Goal: Task Accomplishment & Management: Use online tool/utility

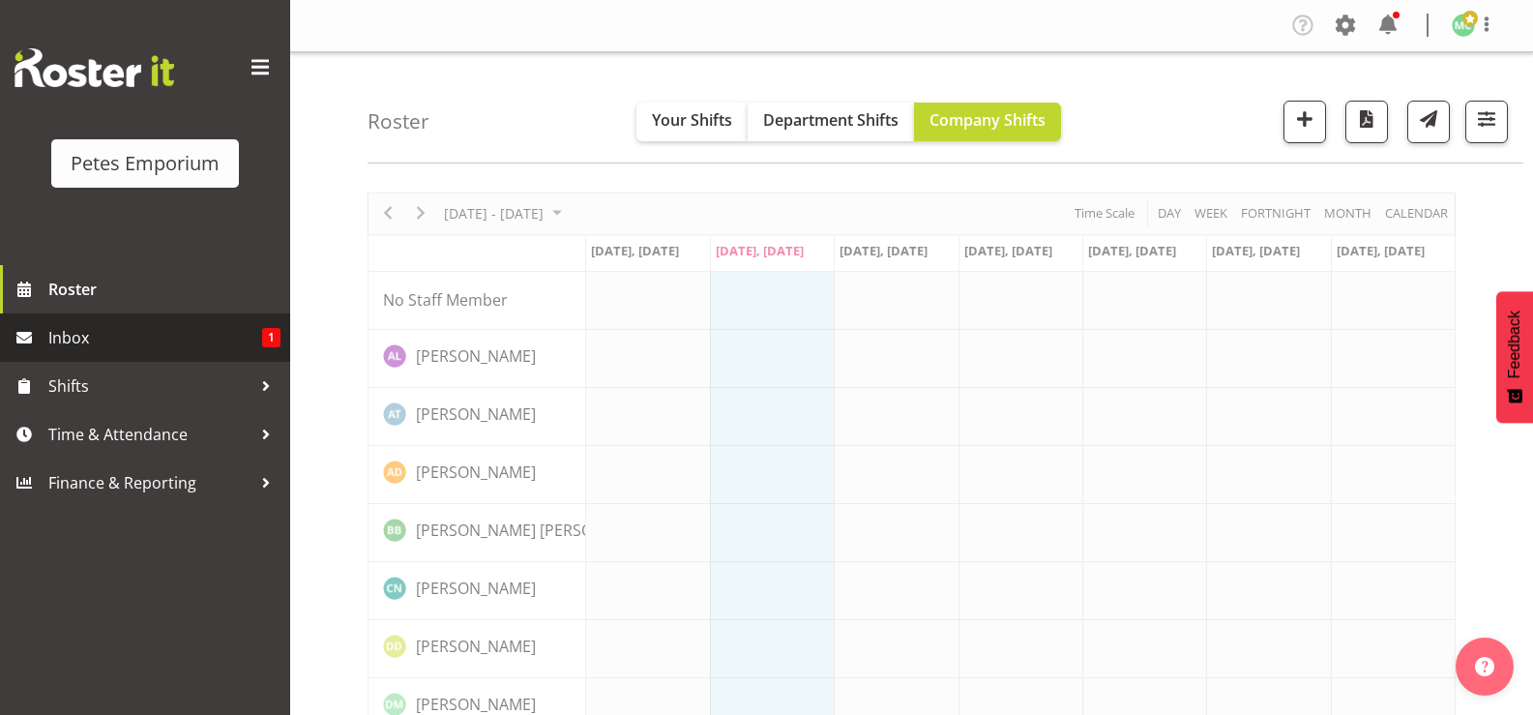
click at [275, 335] on span "1" at bounding box center [271, 337] width 18 height 19
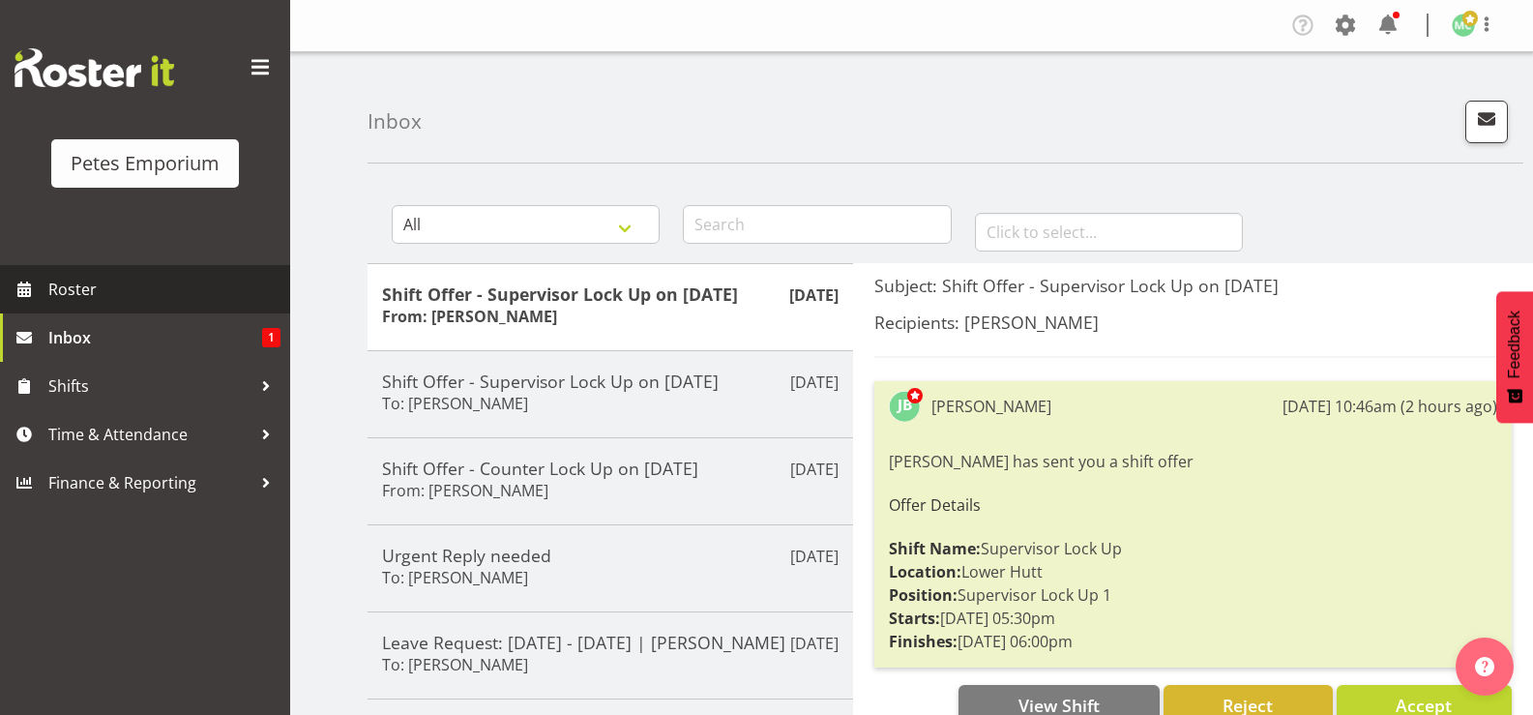
click at [144, 280] on span "Roster" at bounding box center [164, 289] width 232 height 29
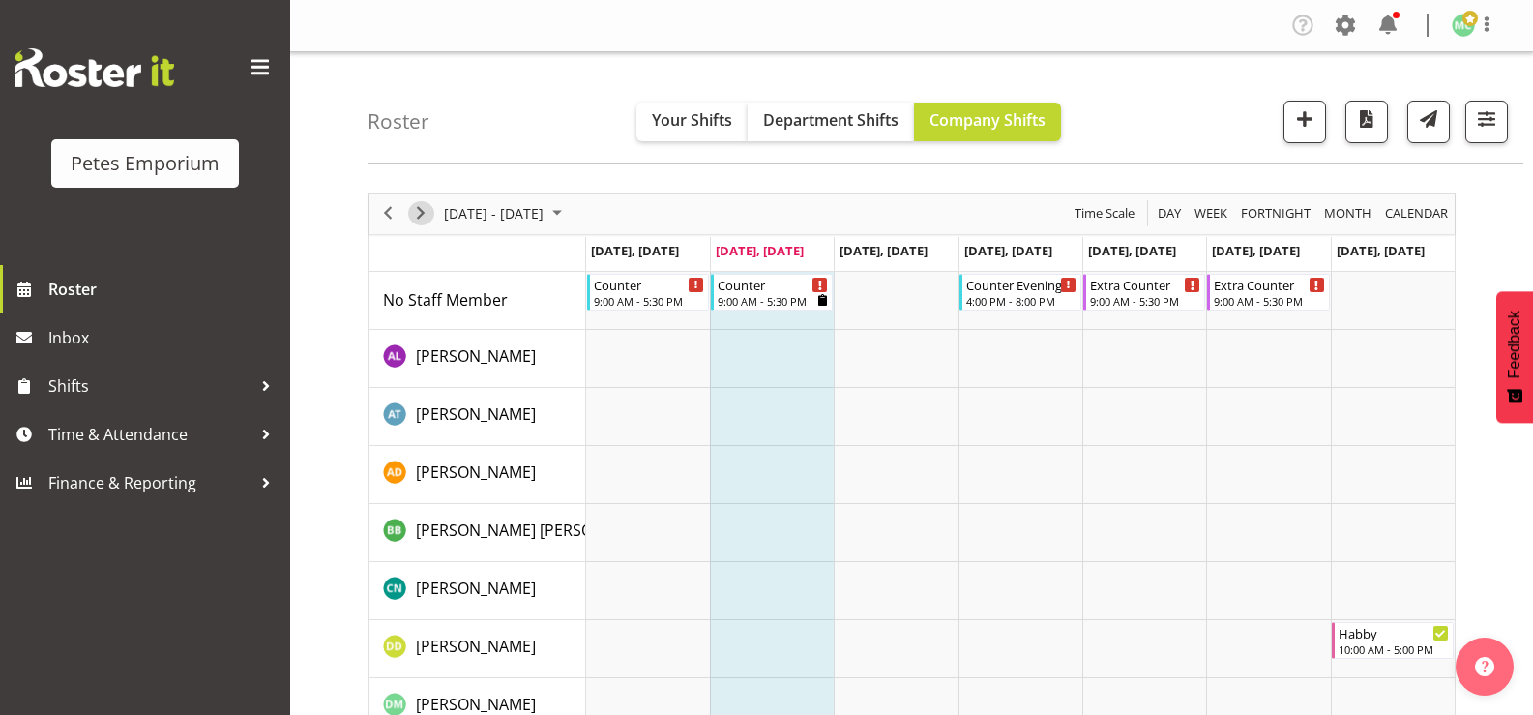
click at [430, 204] on span "Next" at bounding box center [420, 213] width 23 height 24
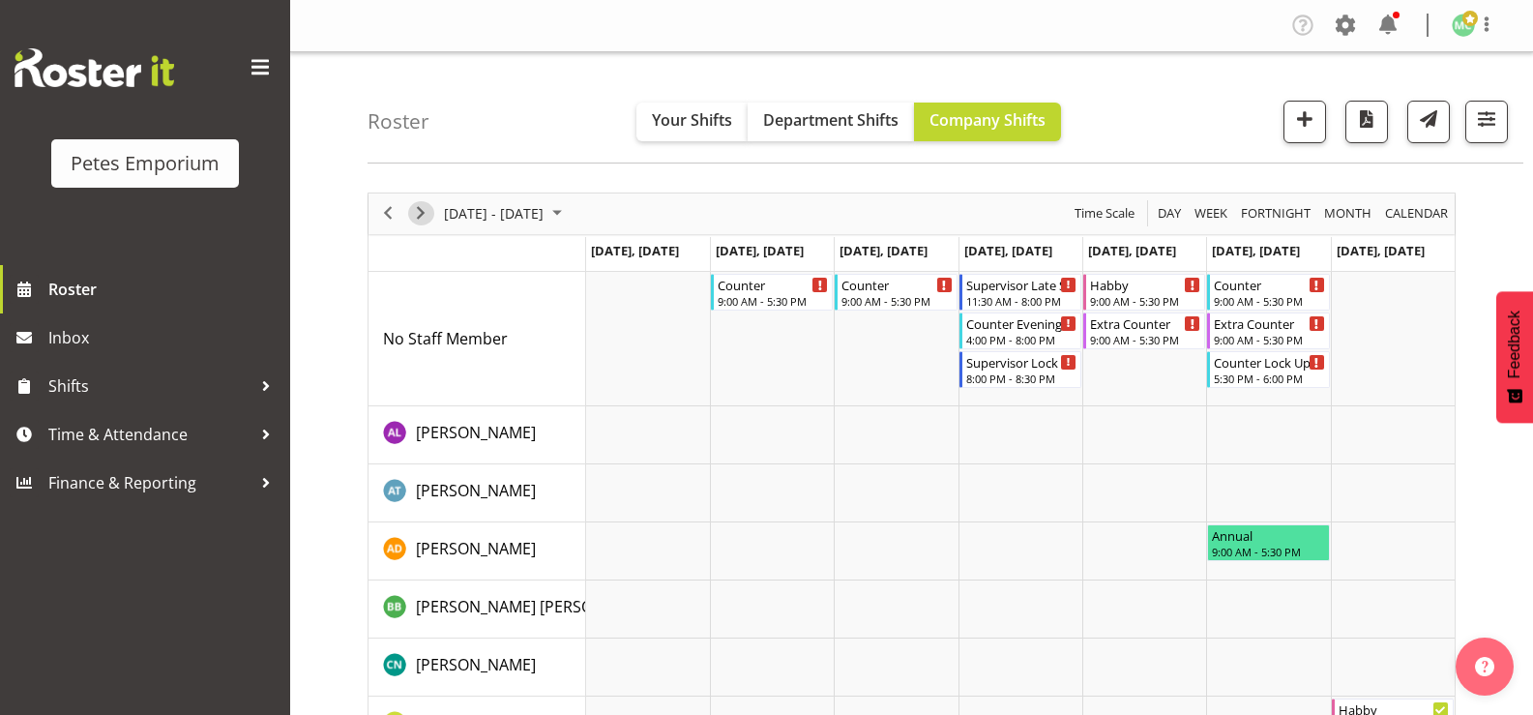
click at [422, 212] on span "Next" at bounding box center [420, 213] width 23 height 24
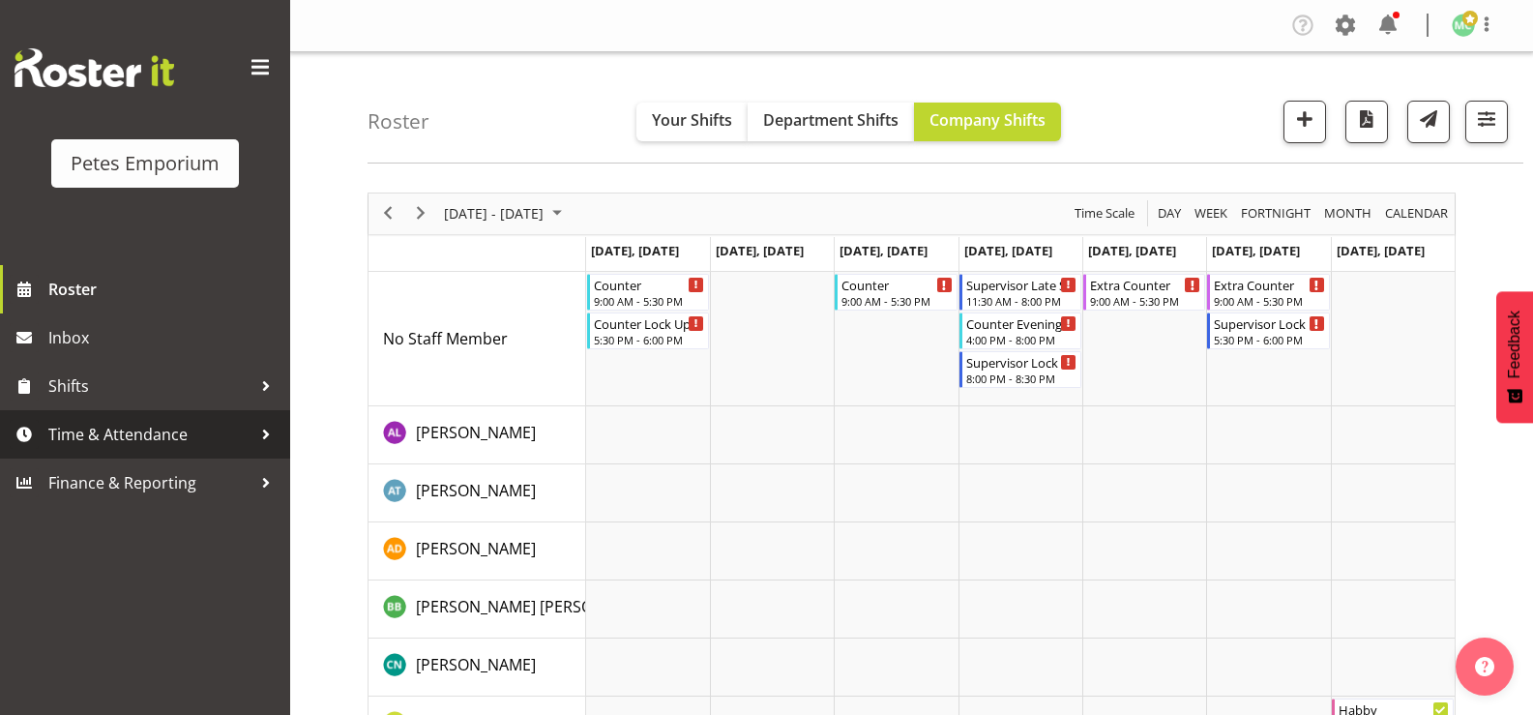
click at [218, 438] on span "Time & Attendance" at bounding box center [149, 434] width 203 height 29
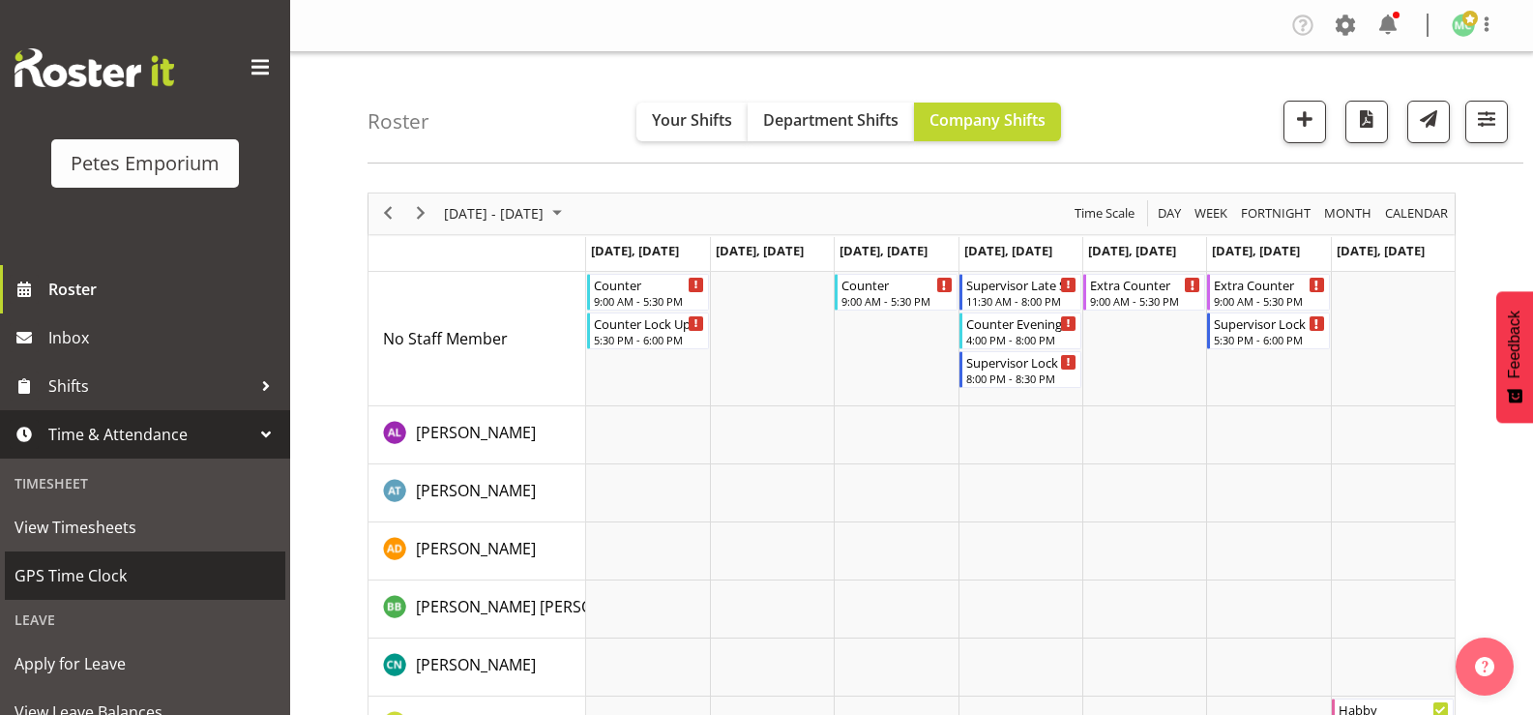
click at [142, 568] on span "GPS Time Clock" at bounding box center [145, 575] width 261 height 29
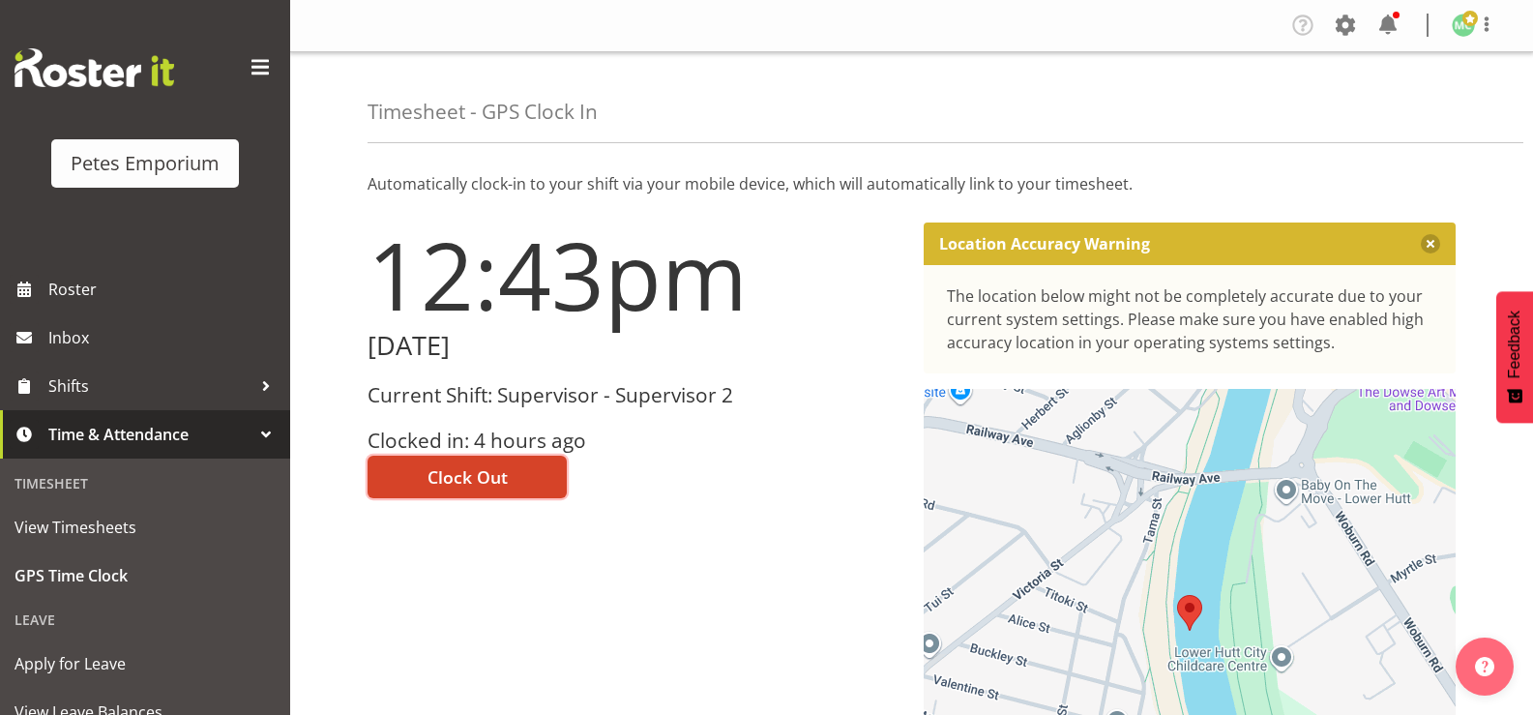
click at [487, 485] on span "Clock Out" at bounding box center [468, 476] width 80 height 25
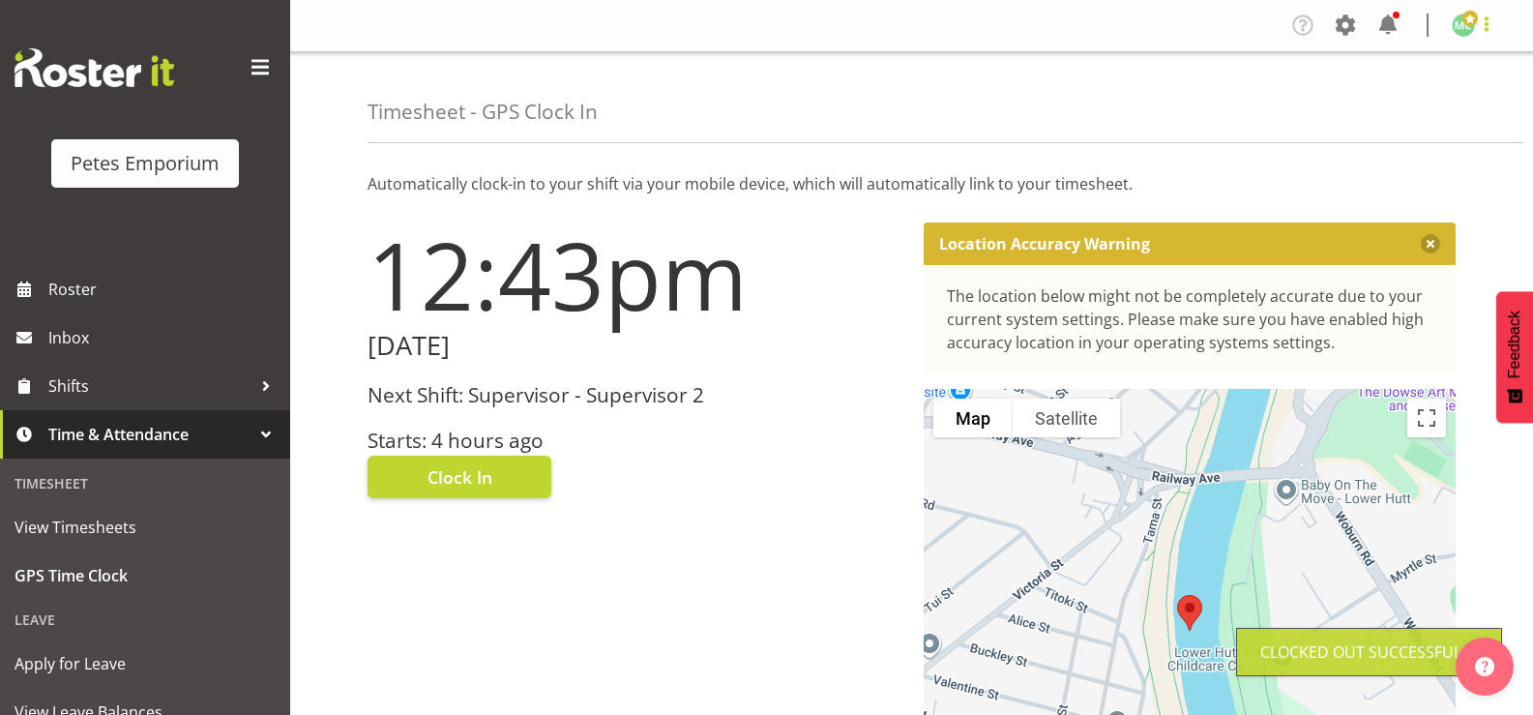
click at [1483, 22] on span at bounding box center [1486, 24] width 23 height 23
click at [1423, 105] on link "Log Out" at bounding box center [1406, 101] width 186 height 35
